Goal: Task Accomplishment & Management: Manage account settings

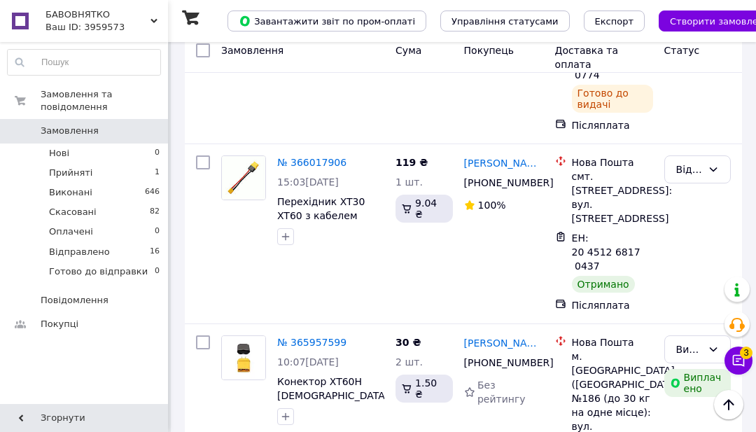
scroll to position [1058, 0]
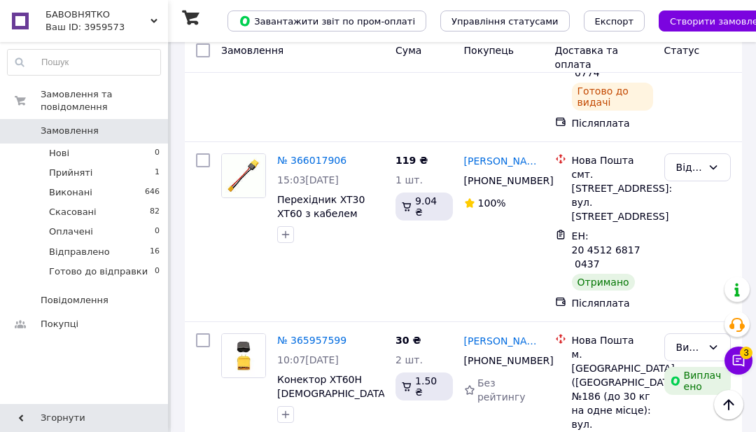
click at [329, 216] on span "Перехідник XT30 XT60 з кабелем адаптер провід для FPV" at bounding box center [328, 220] width 102 height 53
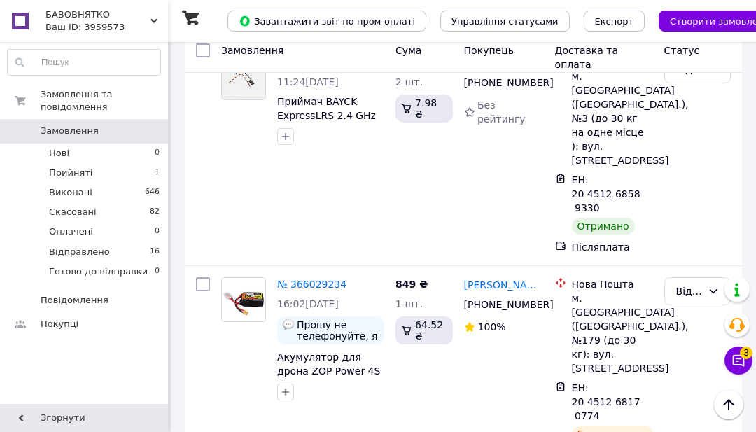
scroll to position [717, 0]
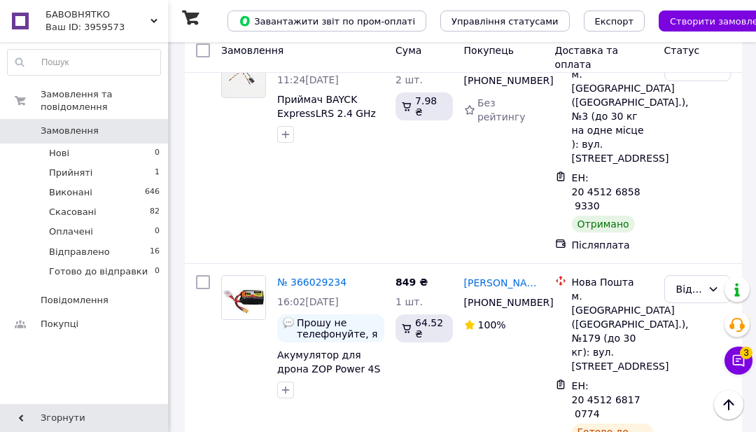
click at [351, 368] on span "Акумулятор для дрона ZOP Power 4S 850 mAh 14.7v 100C LiPo" at bounding box center [329, 375] width 104 height 53
click at [353, 349] on span "Акумулятор для дрона ZOP Power 4S 850 mAh 14.7v 100C LiPo" at bounding box center [329, 375] width 104 height 53
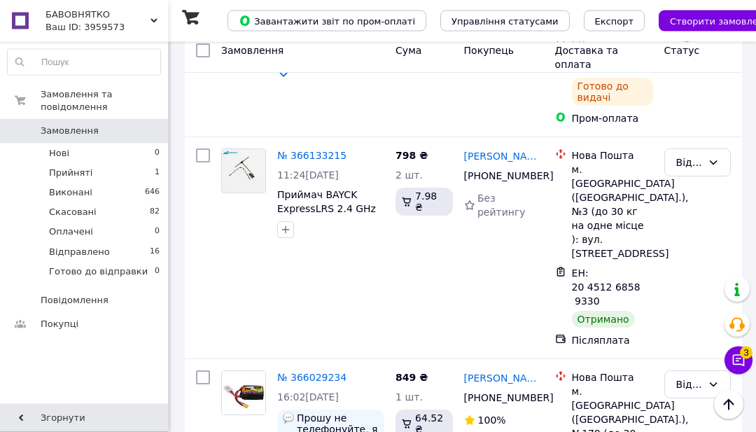
scroll to position [624, 0]
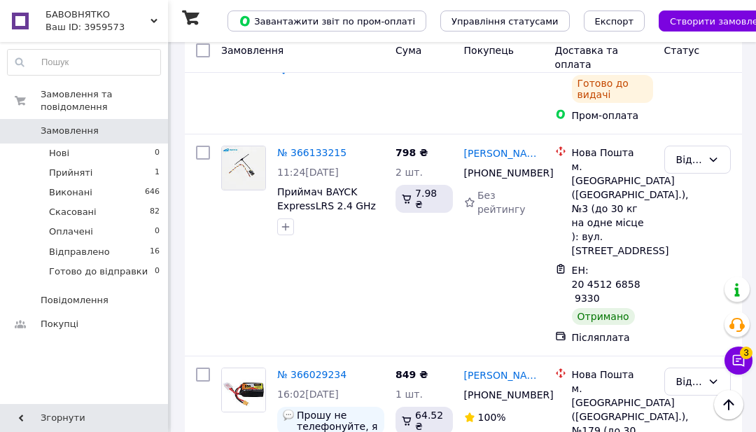
click at [330, 218] on span "Приймач BAYCK ExpressLRS 2.4 GHz Nano ELRS для дронів FPV" at bounding box center [326, 212] width 99 height 53
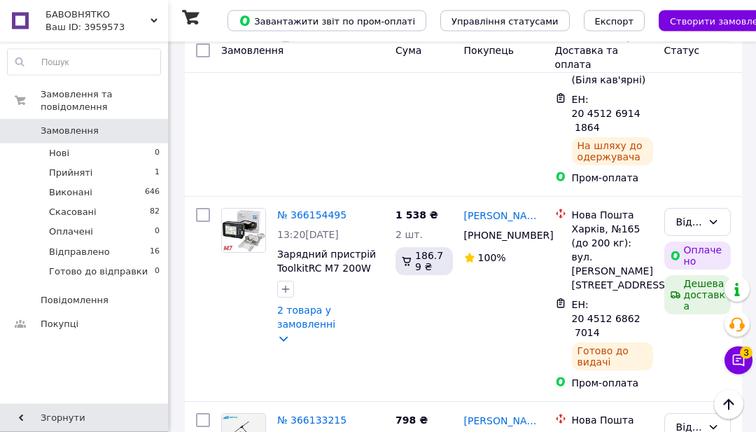
scroll to position [360, 0]
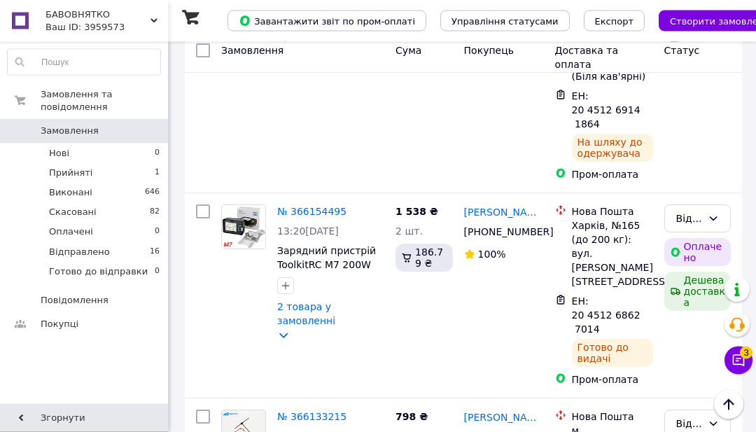
click at [346, 309] on span "Зарядний пристрій ToolkitRC M7 200W 10A DC для 1-6S Lipo LiHV Lion NiMh Pb Batt…" at bounding box center [326, 279] width 99 height 67
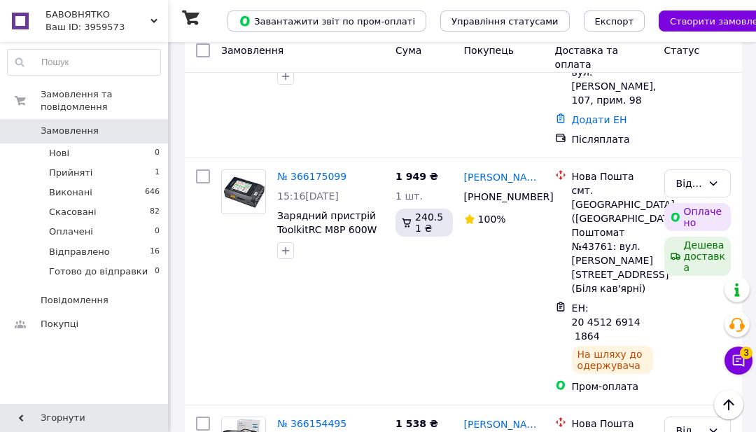
scroll to position [149, 0]
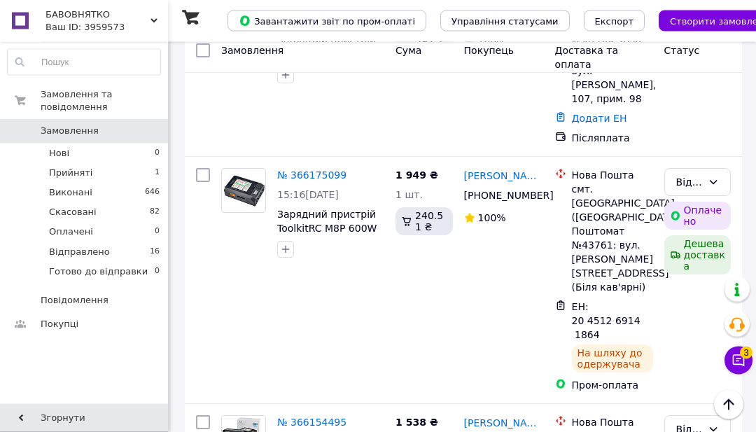
click at [319, 241] on span "Зарядний пристрій ToolkitRC M8P 600W 25A DC для 1-8S LiPo LiHV LiFe Li-ion NiMH…" at bounding box center [330, 242] width 107 height 67
click at [330, 209] on span "Зарядний пристрій ToolkitRC M8P 600W 25A DC для 1-8S LiPo LiHV LiFe Li-ion NiMH…" at bounding box center [330, 242] width 107 height 67
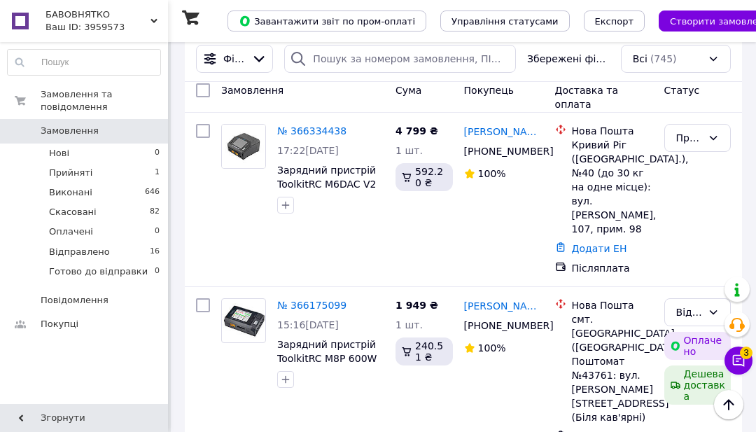
scroll to position [0, 0]
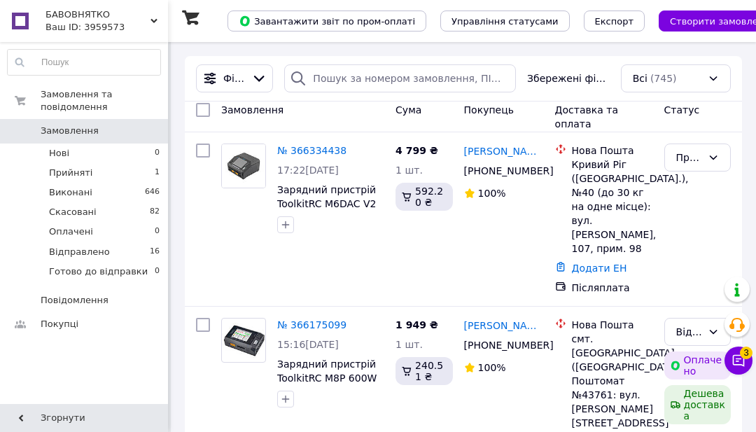
click at [359, 202] on span "Зарядний пристрій ToolkitRC M6DAC V2 800W 25A DC AC для 1-6S LiPo LiHV LiFe Li-…" at bounding box center [330, 224] width 106 height 81
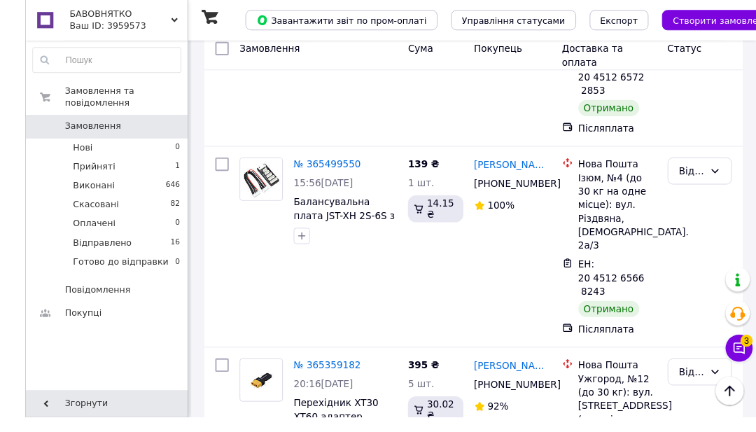
scroll to position [3155, 0]
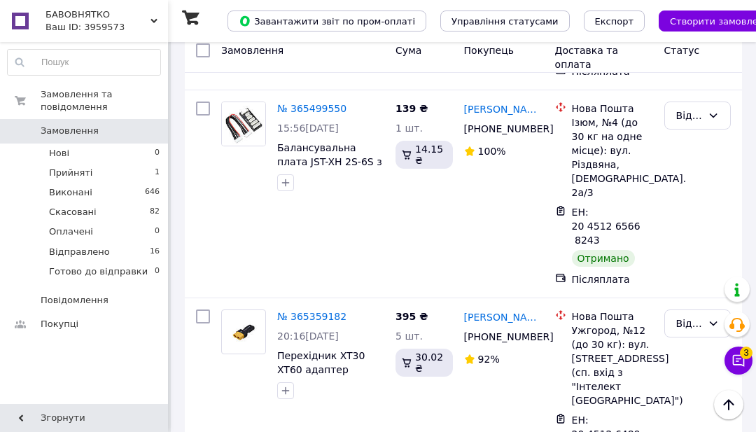
click at [344, 350] on span "Перехідник XT30 XT60 адаптер провід для FPV" at bounding box center [321, 369] width 88 height 39
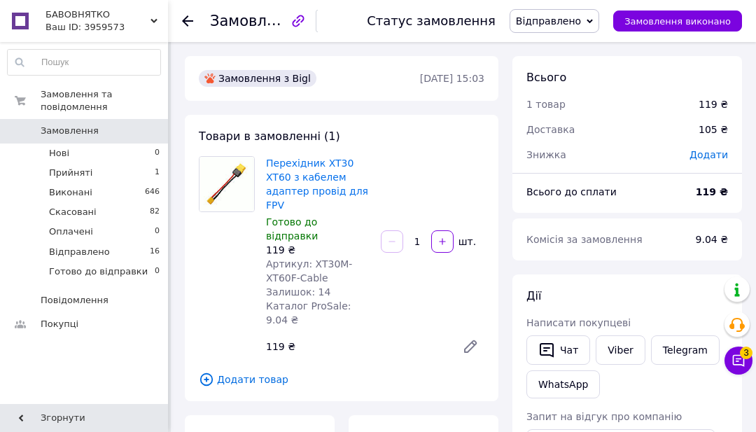
click at [188, 22] on icon at bounding box center [187, 20] width 11 height 11
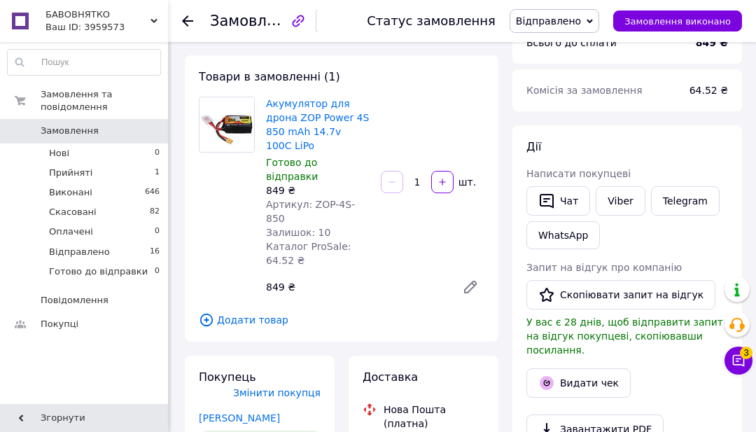
scroll to position [71, 0]
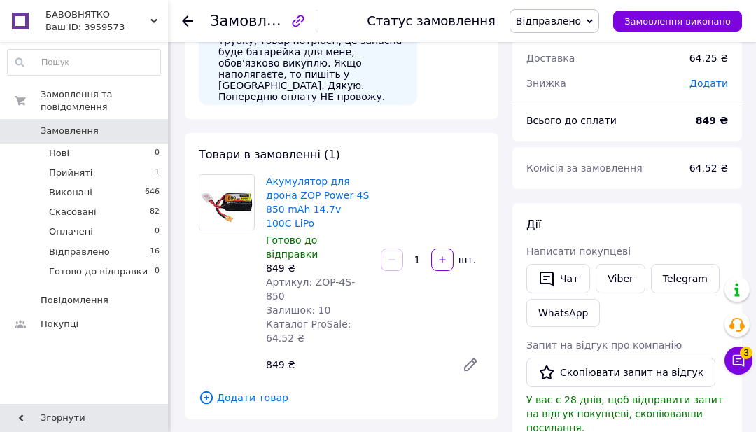
click at [179, 13] on div "Замовлення №366029234 Статус замовлення Відправлено Прийнято Виконано Скасовано…" at bounding box center [462, 21] width 588 height 42
click at [183, 27] on div at bounding box center [187, 21] width 11 height 14
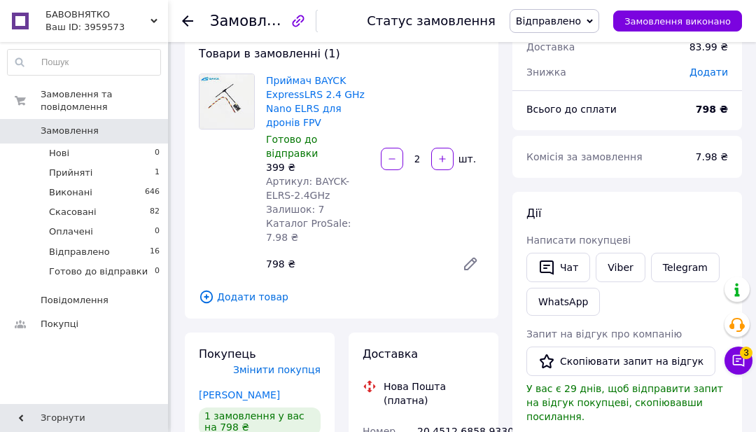
scroll to position [83, 0]
click at [191, 21] on use at bounding box center [187, 20] width 11 height 11
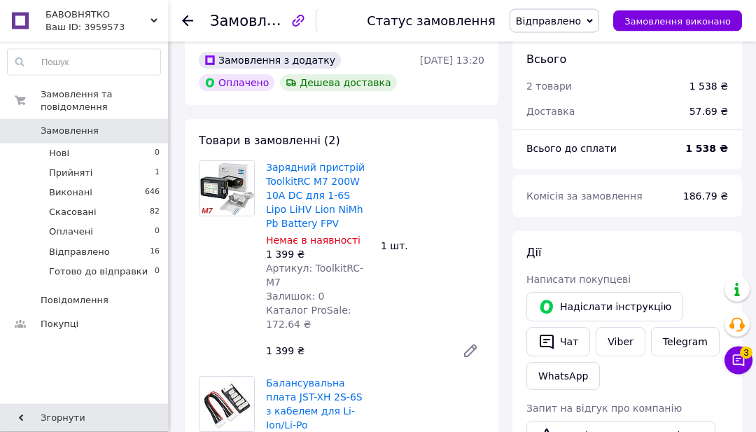
scroll to position [573, 0]
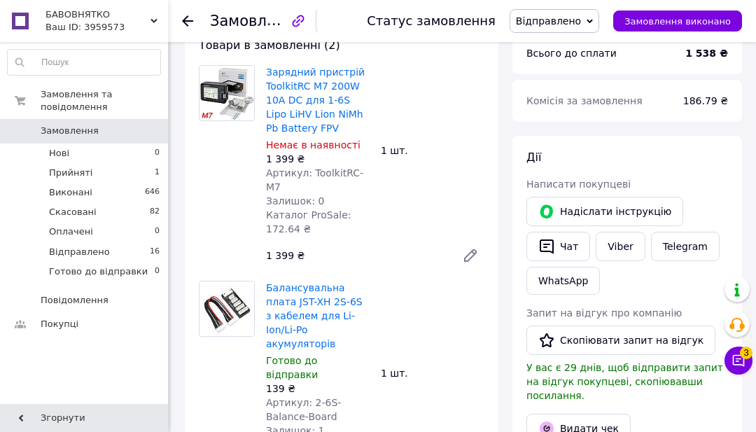
click at [200, 340] on div at bounding box center [226, 390] width 67 height 218
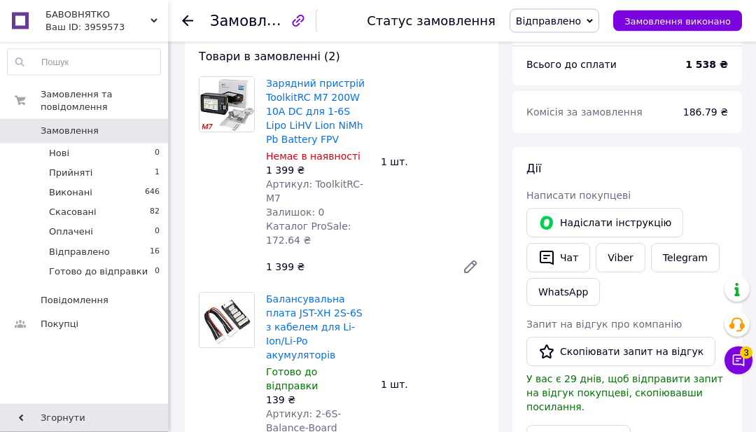
scroll to position [561, 0]
click at [190, 27] on div at bounding box center [187, 21] width 11 height 14
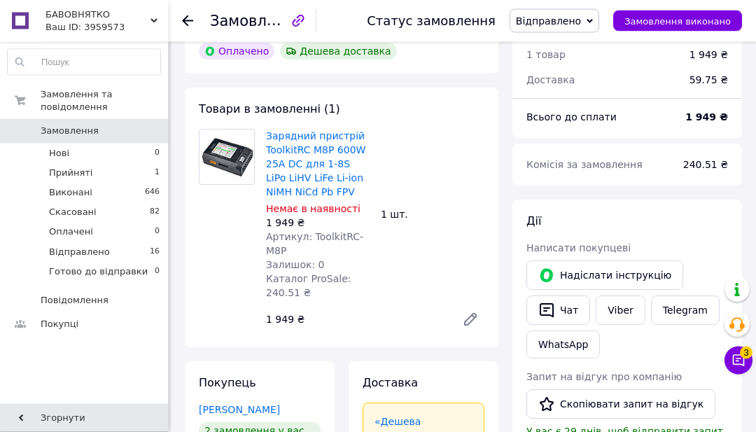
scroll to position [509, 0]
click at [179, 16] on div "Замовлення №366175099 Статус замовлення Відправлено Прийнято Виконано Скасовано…" at bounding box center [462, 21] width 588 height 42
click at [181, 27] on div "Замовлення №366175099 Статус замовлення Відправлено Прийнято Виконано Скасовано…" at bounding box center [462, 21] width 588 height 42
click at [186, 32] on div at bounding box center [196, 21] width 28 height 42
click at [176, 20] on div "Замовлення №366175099 Статус замовлення Відправлено Прийнято Виконано Скасовано…" at bounding box center [462, 21] width 588 height 42
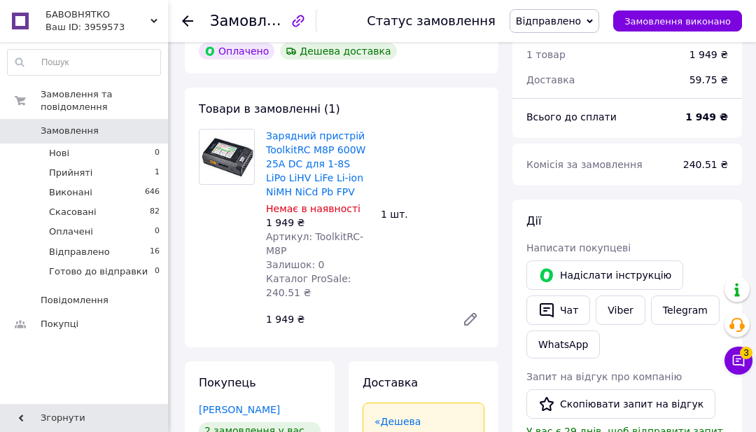
click at [193, 25] on icon at bounding box center [187, 20] width 11 height 11
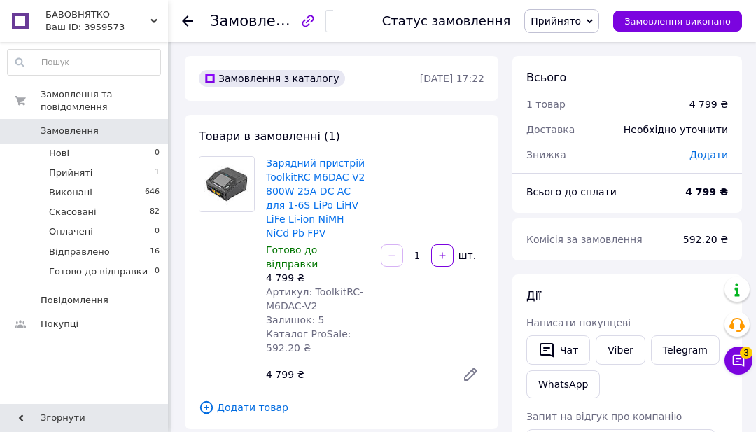
click at [192, 23] on icon at bounding box center [187, 20] width 11 height 11
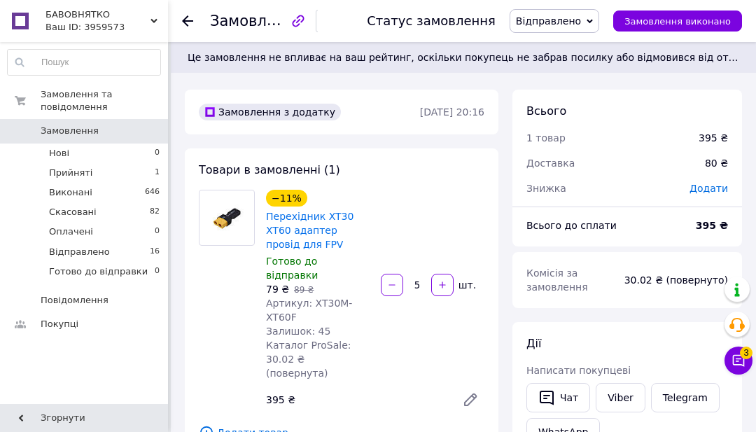
scroll to position [22, 0]
click at [725, 64] on span "Це замовлення не впливає на ваш рейтинг, оскільки покупець не забрав посилку аб…" at bounding box center [464, 57] width 552 height 14
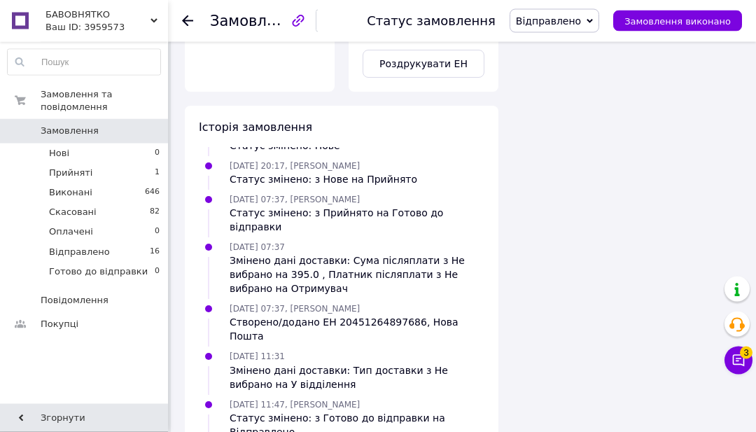
scroll to position [1107, 0]
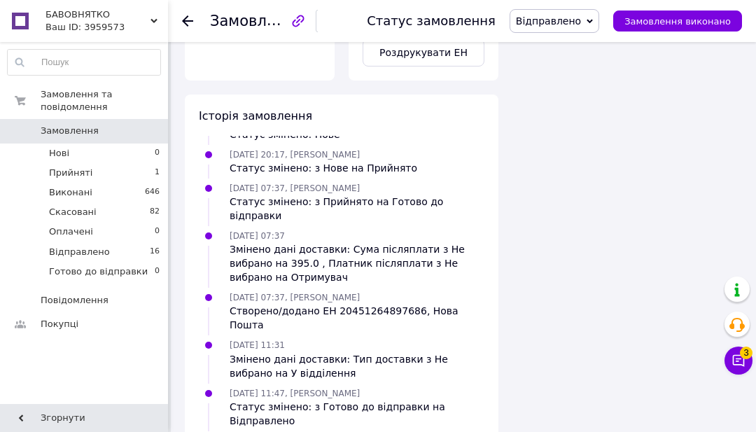
click at [185, 20] on use at bounding box center [187, 20] width 11 height 11
